Goal: Find contact information: Find contact information

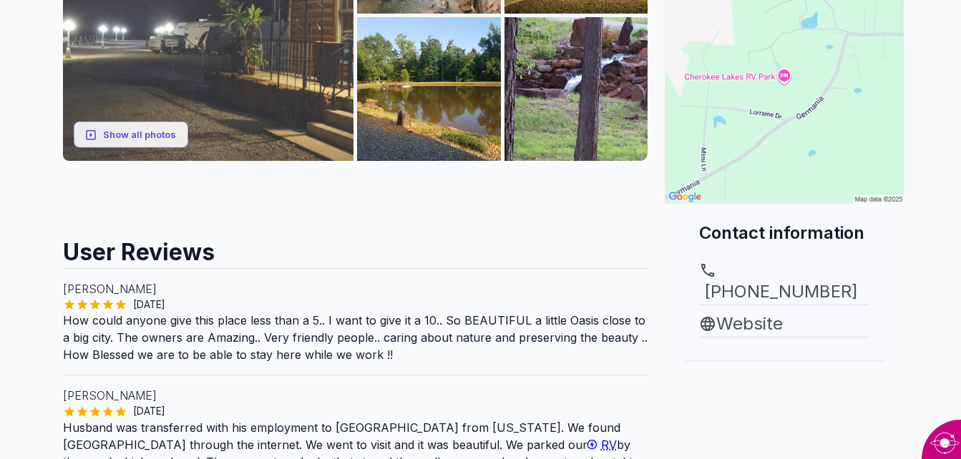
scroll to position [358, 0]
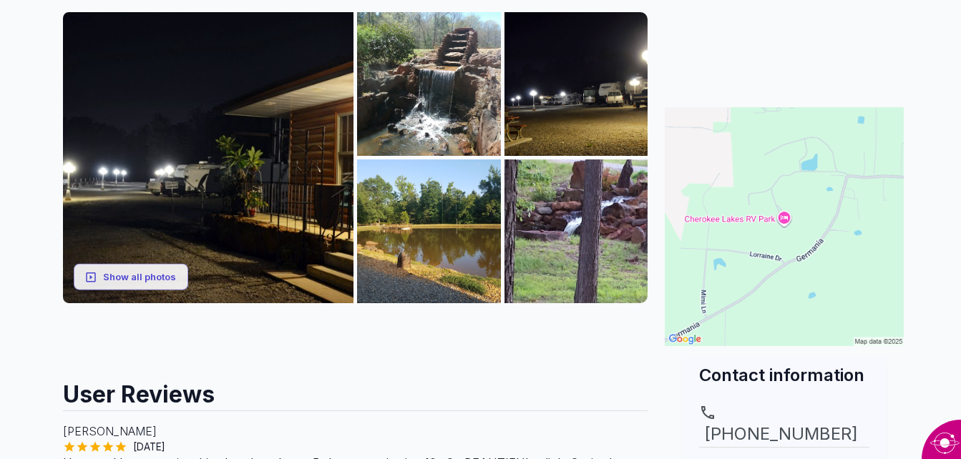
scroll to position [215, 0]
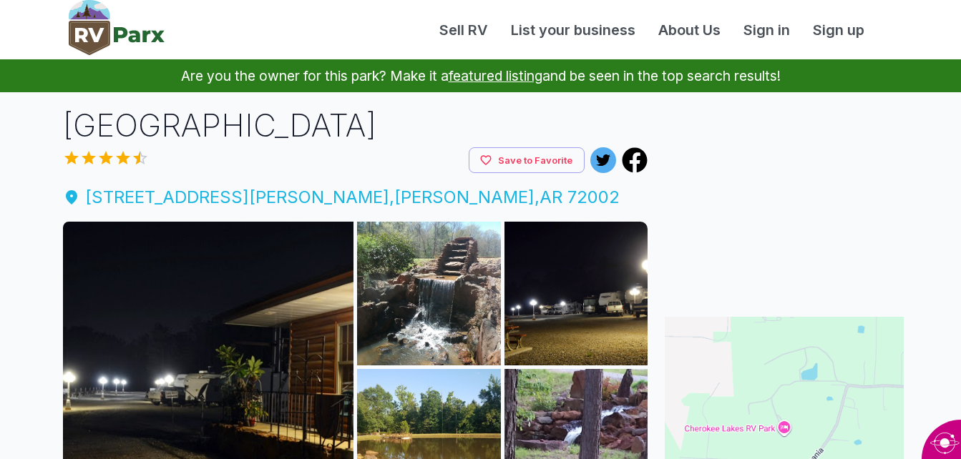
click at [235, 203] on span "13500 Pam Cove , Alexander , AR 72002" at bounding box center [355, 198] width 585 height 26
